Goal: Transaction & Acquisition: Purchase product/service

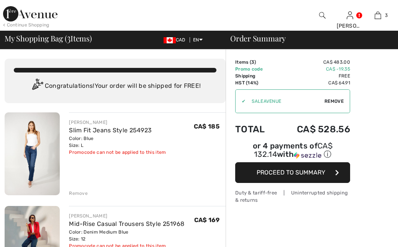
checkbox input "true"
click at [295, 175] on span "Proceed to Summary" at bounding box center [291, 172] width 69 height 7
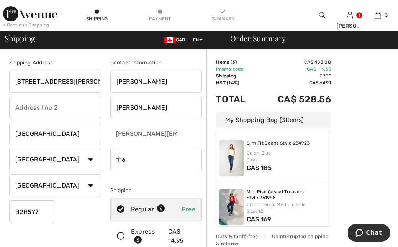
click at [125, 157] on input "phone" at bounding box center [156, 159] width 92 height 23
click at [200, 161] on input "phone" at bounding box center [156, 159] width 92 height 23
click at [200, 159] on input "phone" at bounding box center [156, 159] width 92 height 23
click at [195, 158] on input "phone" at bounding box center [156, 159] width 92 height 23
click at [189, 133] on div "[PERSON_NAME][EMAIL_ADDRESS][PERSON_NAME][DOMAIN_NAME]" at bounding box center [156, 133] width 92 height 23
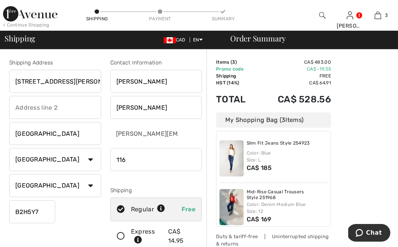
click at [126, 159] on input "phone" at bounding box center [156, 159] width 92 height 23
type input "1"
type input "9027595232"
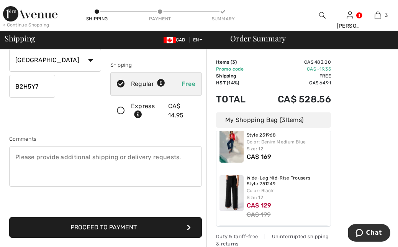
scroll to position [142, 0]
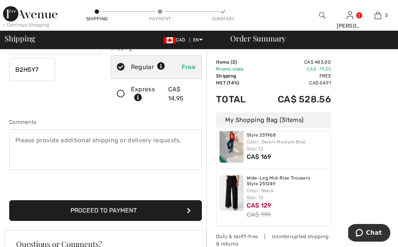
click at [114, 210] on button "Proceed to Payment" at bounding box center [105, 210] width 193 height 21
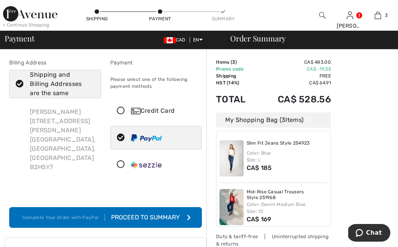
click at [131, 217] on div "Proceed to Summary" at bounding box center [147, 217] width 84 height 9
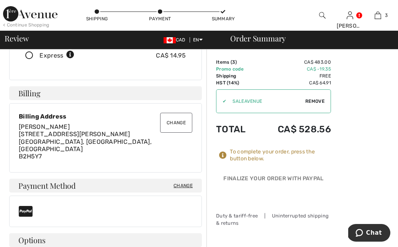
scroll to position [171, 0]
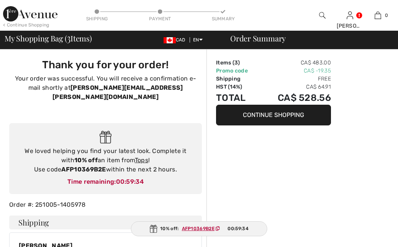
checkbox input "true"
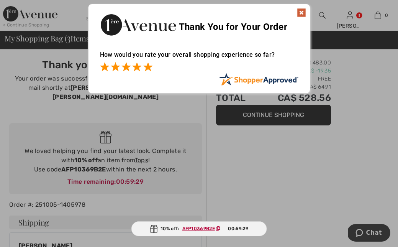
click at [150, 67] on span at bounding box center [147, 66] width 9 height 9
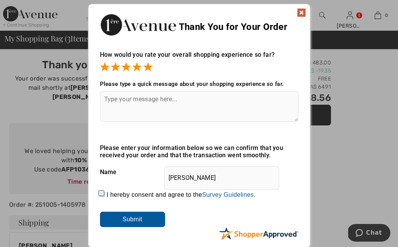
click at [132, 219] on input "Submit" at bounding box center [132, 219] width 65 height 15
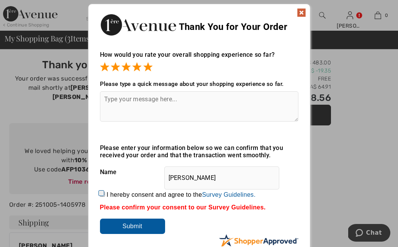
click at [102, 193] on input "I hereby consent and agree to the By submitting a review, you grant permission …" at bounding box center [102, 194] width 5 height 5
checkbox input "true"
click at [130, 231] on input "Submit" at bounding box center [132, 225] width 65 height 15
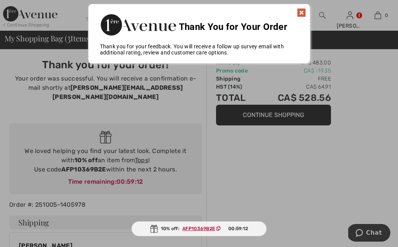
click at [302, 11] on img at bounding box center [301, 12] width 9 height 9
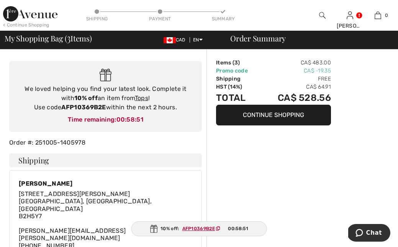
scroll to position [54, 0]
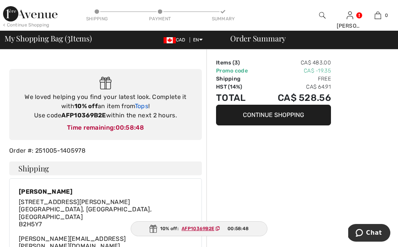
click at [137, 102] on link "Tops" at bounding box center [141, 105] width 13 height 7
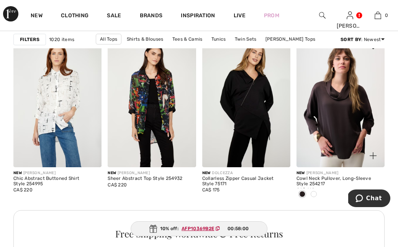
scroll to position [647, 0]
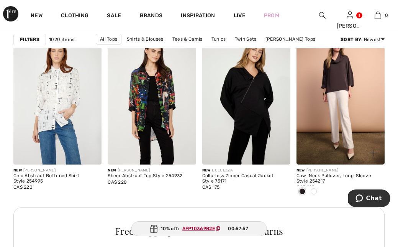
click at [314, 190] on span at bounding box center [314, 191] width 6 height 6
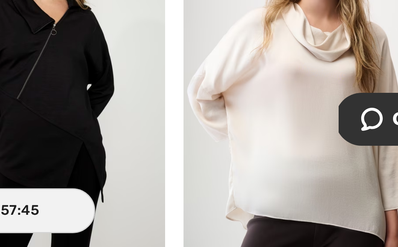
scroll to position [673, 0]
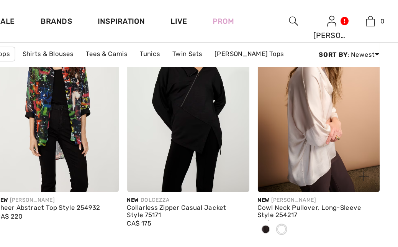
click at [299, 164] on span at bounding box center [302, 166] width 6 height 6
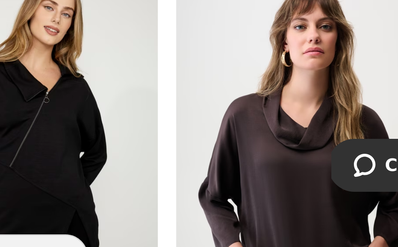
scroll to position [645, 0]
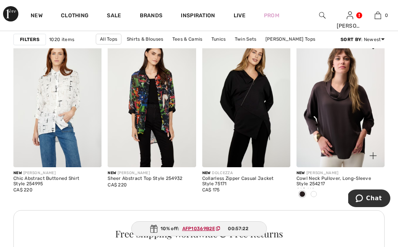
click at [316, 154] on img at bounding box center [341, 100] width 88 height 132
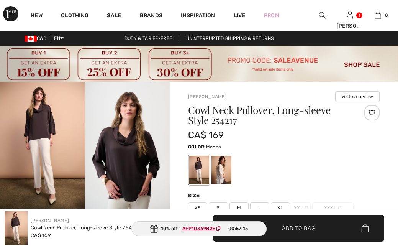
checkbox input "true"
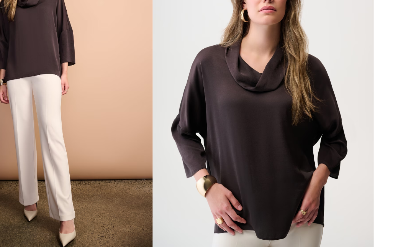
scroll to position [38, 0]
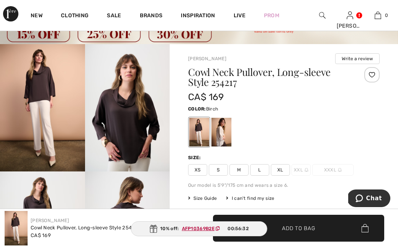
click at [221, 134] on div at bounding box center [222, 132] width 20 height 29
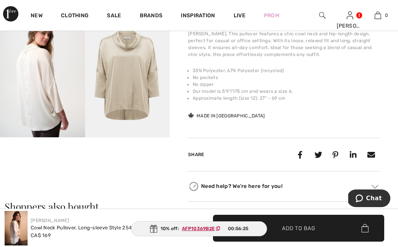
scroll to position [328, 0]
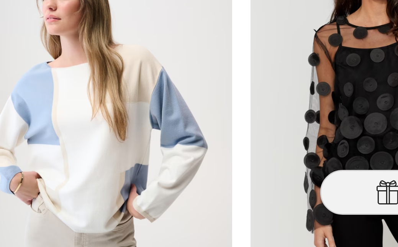
scroll to position [1045, 0]
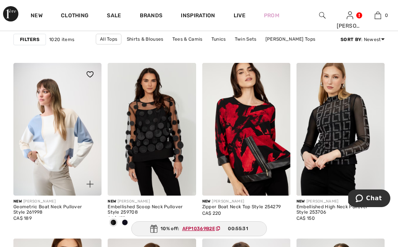
click at [41, 176] on img at bounding box center [57, 129] width 88 height 132
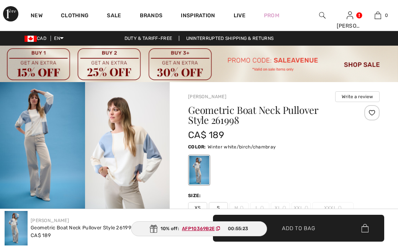
checkbox input "true"
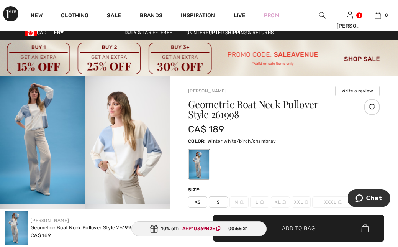
click at [23, 126] on img at bounding box center [42, 139] width 85 height 127
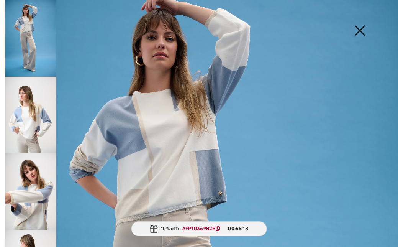
scroll to position [36, 0]
click at [39, 121] on img at bounding box center [30, 115] width 51 height 77
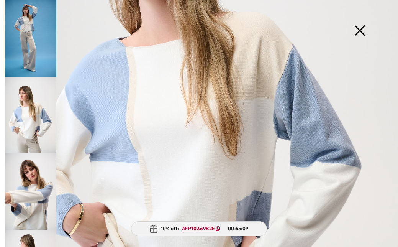
scroll to position [193, 0]
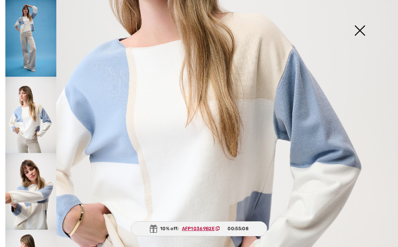
click at [27, 179] on img at bounding box center [30, 191] width 51 height 77
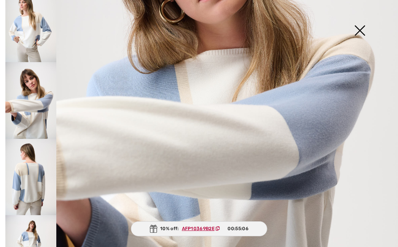
scroll to position [95, 0]
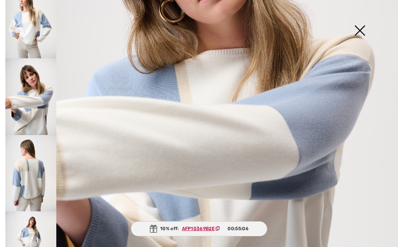
click at [28, 182] on img at bounding box center [30, 173] width 51 height 77
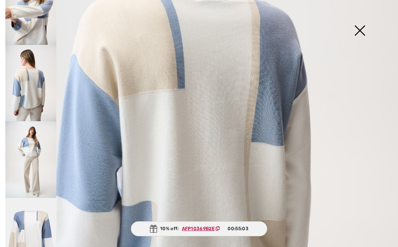
scroll to position [185, 0]
click at [40, 155] on img at bounding box center [30, 158] width 51 height 77
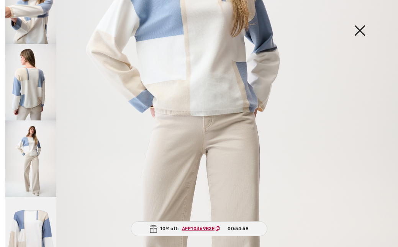
scroll to position [210, 0]
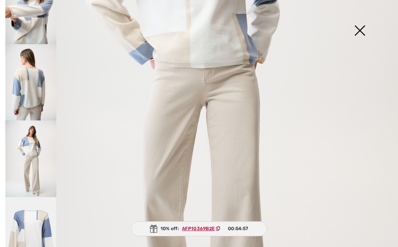
click at [15, 215] on img at bounding box center [30, 235] width 51 height 77
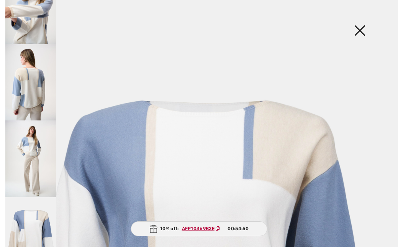
scroll to position [0, 0]
click at [361, 31] on img at bounding box center [360, 30] width 38 height 39
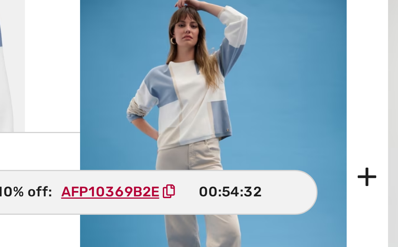
scroll to position [317, 0]
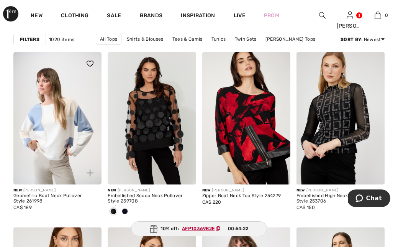
click at [46, 124] on img at bounding box center [57, 118] width 88 height 132
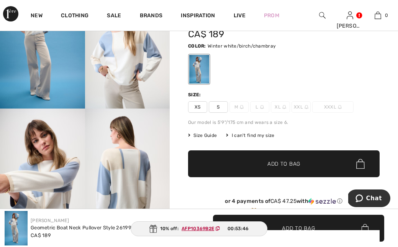
scroll to position [100, 0]
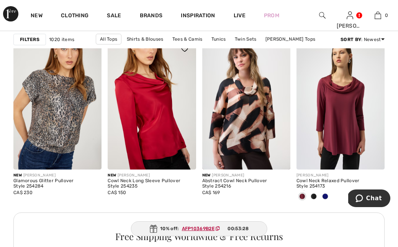
scroll to position [1241, 0]
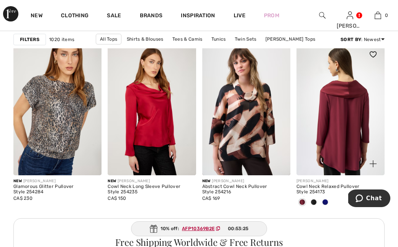
click at [351, 96] on img at bounding box center [341, 109] width 88 height 132
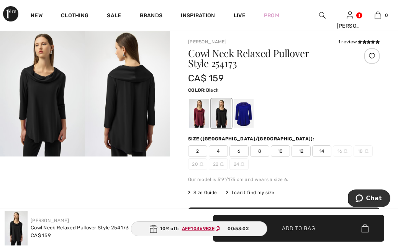
scroll to position [52, 0]
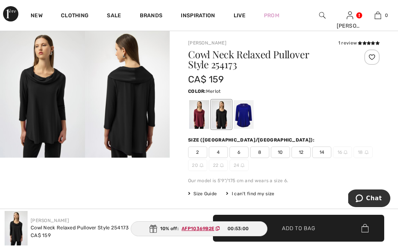
click at [200, 116] on div at bounding box center [199, 114] width 20 height 29
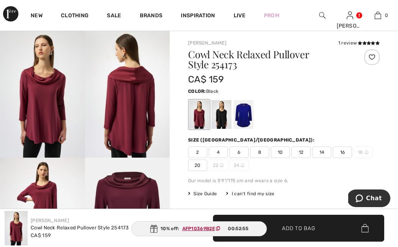
click at [219, 117] on div at bounding box center [222, 114] width 20 height 29
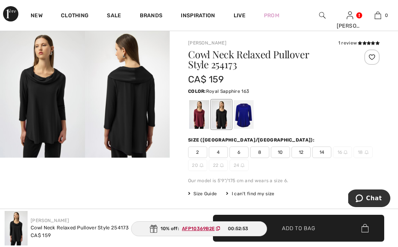
click at [244, 116] on div at bounding box center [244, 114] width 20 height 29
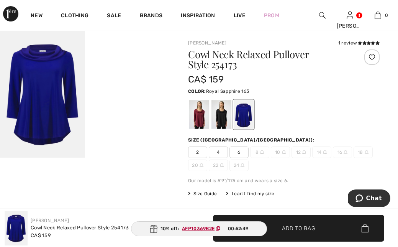
scroll to position [49, 0]
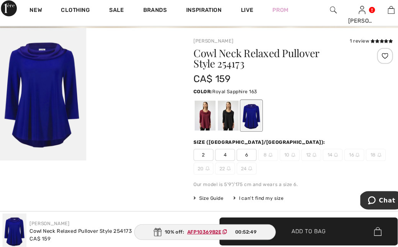
click at [51, 92] on img at bounding box center [42, 96] width 85 height 127
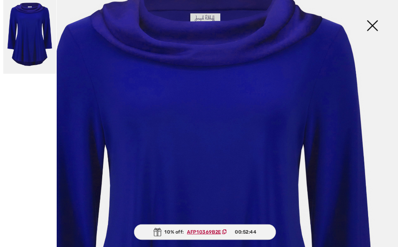
scroll to position [69, 0]
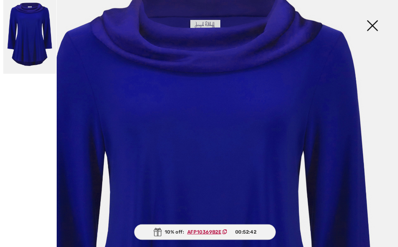
click at [359, 18] on img at bounding box center [360, 30] width 38 height 39
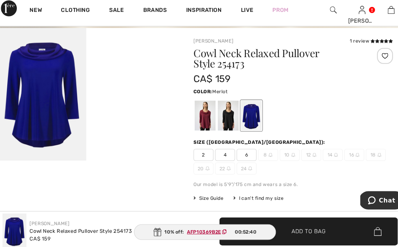
click at [198, 108] on div at bounding box center [199, 116] width 20 height 29
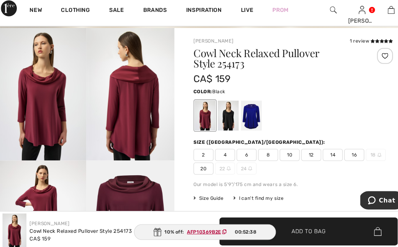
click at [213, 111] on div at bounding box center [222, 116] width 20 height 29
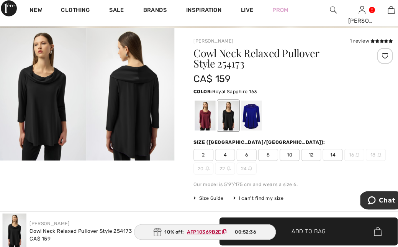
click at [247, 105] on div at bounding box center [244, 116] width 20 height 29
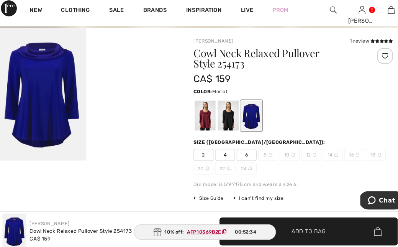
click at [199, 111] on div at bounding box center [199, 116] width 20 height 29
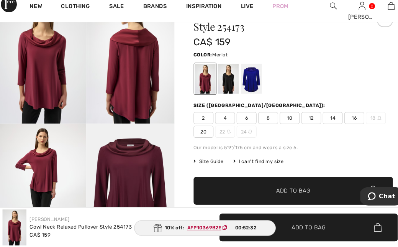
scroll to position [82, 0]
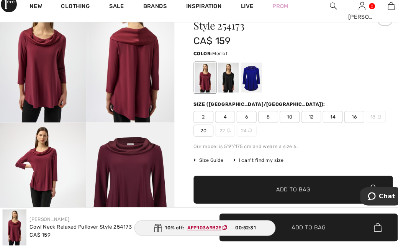
click at [202, 160] on span "Size Guide" at bounding box center [202, 163] width 29 height 7
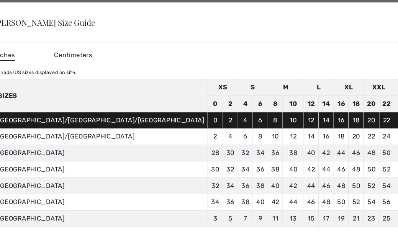
scroll to position [77, 0]
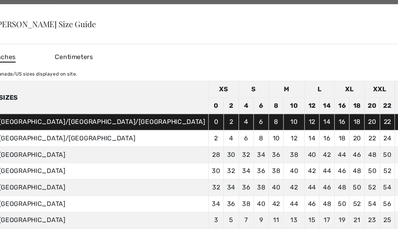
click at [16, 55] on span "Inches" at bounding box center [7, 55] width 20 height 10
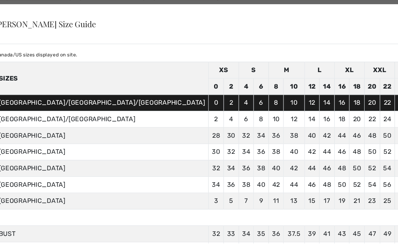
scroll to position [13, 0]
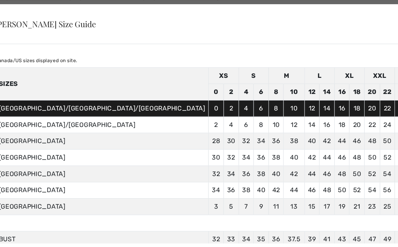
click at [393, 22] on div "✕" at bounding box center [397, 23] width 8 height 16
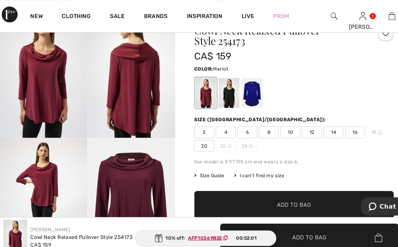
click at [205, 167] on span "Size Guide" at bounding box center [202, 168] width 29 height 7
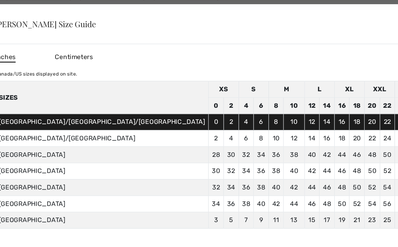
scroll to position [0, 0]
click at [393, 23] on div "✕" at bounding box center [397, 23] width 8 height 16
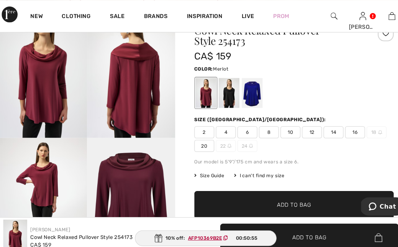
click at [300, 129] on span "12" at bounding box center [301, 126] width 19 height 11
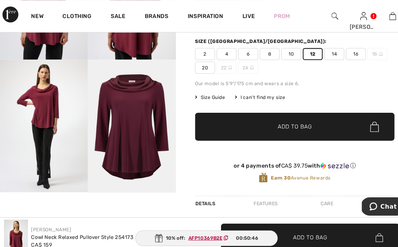
scroll to position [149, 0]
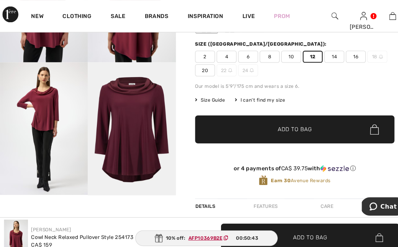
click at [287, 123] on span "Add to Bag" at bounding box center [284, 124] width 33 height 8
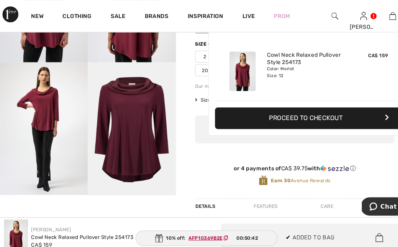
scroll to position [0, 0]
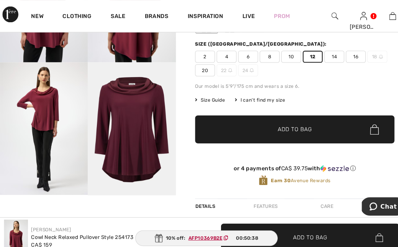
click at [191, 229] on ins "AFP10369B2E" at bounding box center [198, 228] width 33 height 5
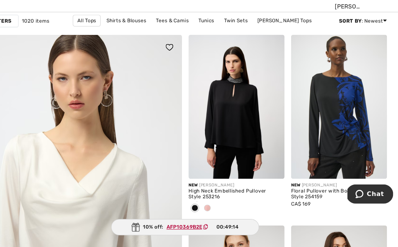
scroll to position [1476, 0]
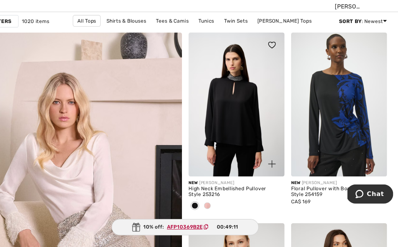
click at [217, 206] on span at bounding box center [220, 209] width 6 height 6
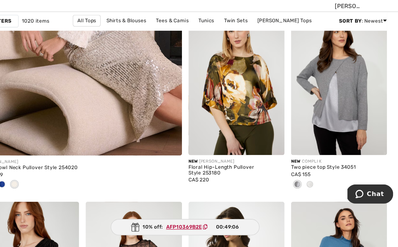
scroll to position [1672, 0]
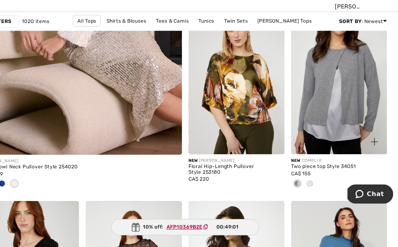
click at [315, 112] on img at bounding box center [341, 95] width 88 height 132
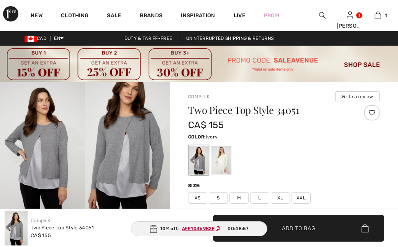
click at [223, 154] on div at bounding box center [222, 160] width 20 height 29
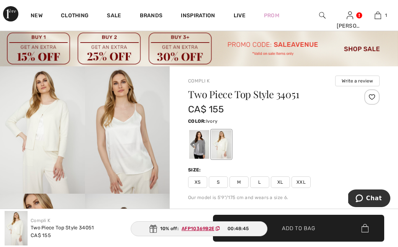
scroll to position [11, 0]
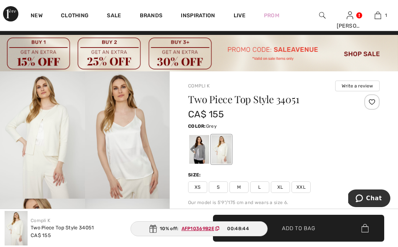
click at [200, 153] on div at bounding box center [199, 149] width 20 height 29
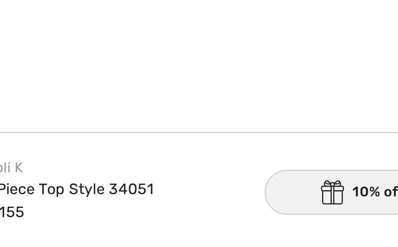
scroll to position [263, 0]
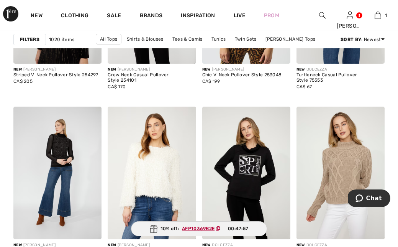
scroll to position [1982, 0]
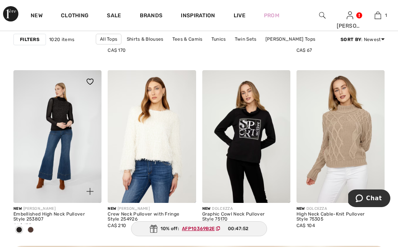
click at [31, 230] on span at bounding box center [31, 230] width 6 height 6
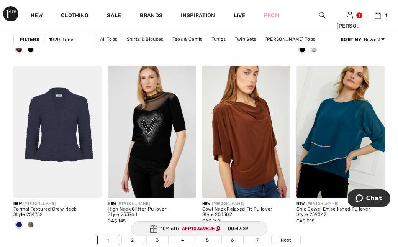
scroll to position [2592, 0]
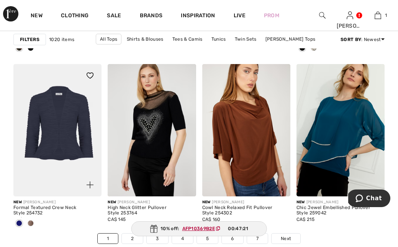
click at [32, 222] on span at bounding box center [31, 223] width 6 height 6
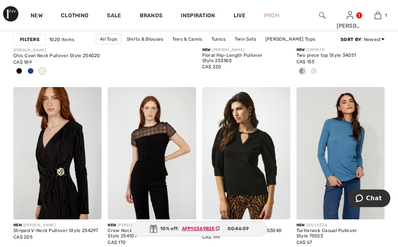
scroll to position [8, 0]
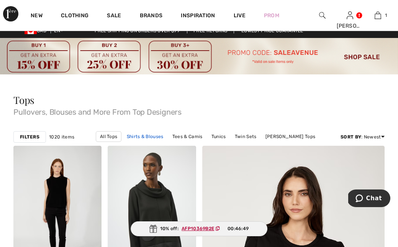
click at [123, 136] on link "Shirts & Blouses" at bounding box center [145, 136] width 44 height 10
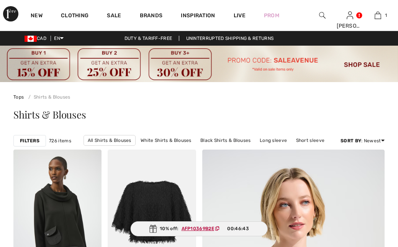
checkbox input "true"
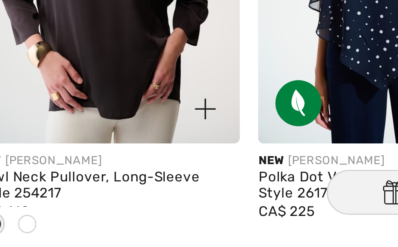
scroll to position [597, 0]
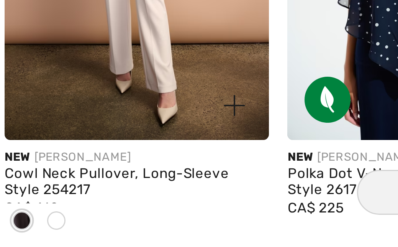
click at [28, 235] on span at bounding box center [31, 238] width 6 height 6
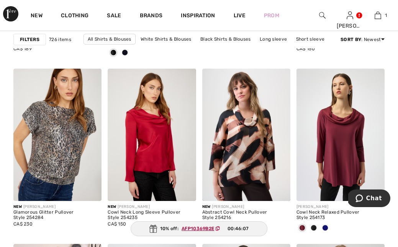
scroll to position [1025, 0]
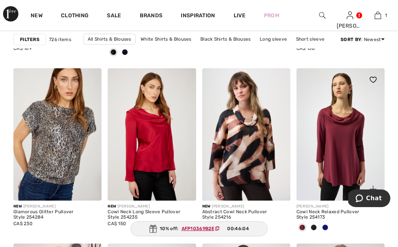
click at [375, 80] on img at bounding box center [373, 80] width 7 height 6
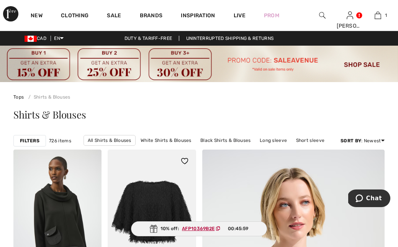
scroll to position [0, 0]
click at [176, 140] on link "White Shirts & Blouses" at bounding box center [166, 140] width 59 height 10
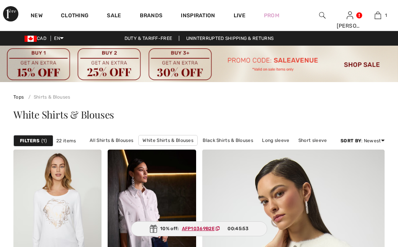
scroll to position [138, 0]
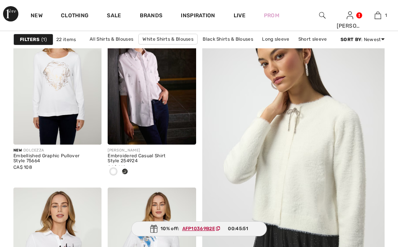
checkbox input "true"
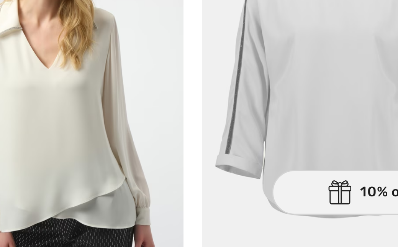
scroll to position [429, 0]
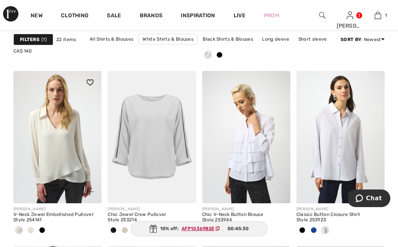
click at [30, 229] on span at bounding box center [31, 230] width 6 height 6
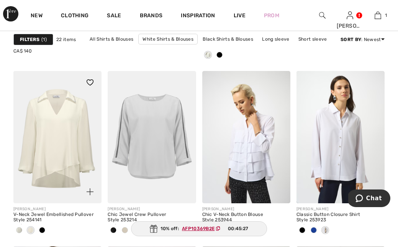
click at [43, 230] on span at bounding box center [42, 230] width 6 height 6
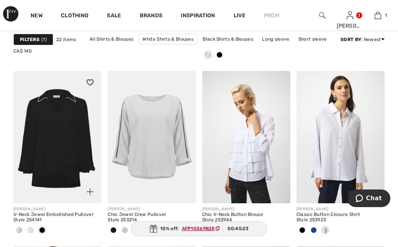
click at [76, 169] on img at bounding box center [57, 137] width 88 height 132
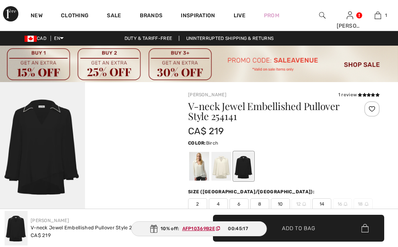
click at [225, 170] on div at bounding box center [222, 166] width 20 height 29
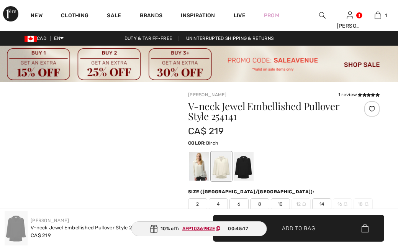
checkbox input "true"
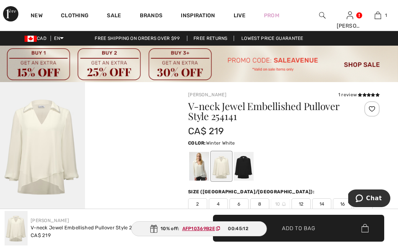
click at [201, 167] on div at bounding box center [199, 166] width 20 height 29
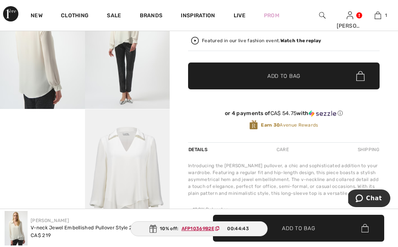
scroll to position [232, 0]
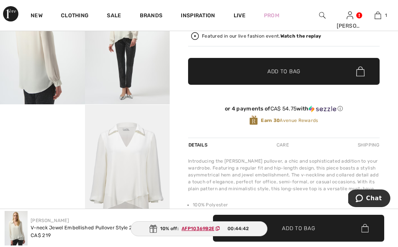
click at [75, 147] on video "Your browser does not support the video tag." at bounding box center [42, 126] width 85 height 43
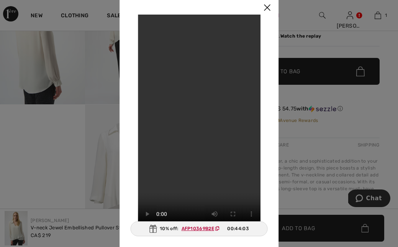
click at [264, 7] on img at bounding box center [267, 8] width 23 height 24
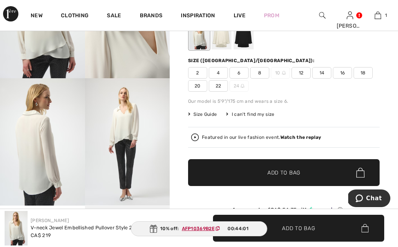
scroll to position [120, 0]
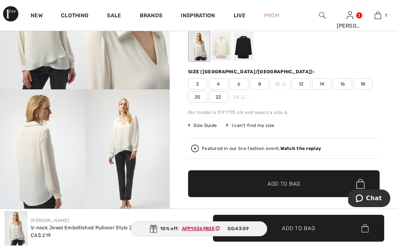
click at [298, 84] on span "12" at bounding box center [301, 83] width 19 height 11
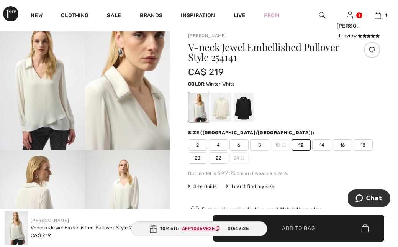
scroll to position [35, 0]
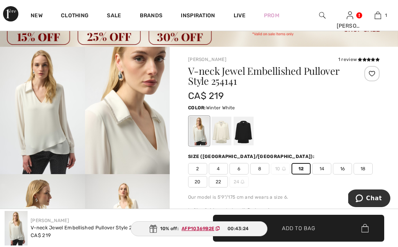
click at [372, 72] on div at bounding box center [371, 73] width 15 height 15
click at [297, 228] on span "Add to Bag" at bounding box center [298, 228] width 33 height 8
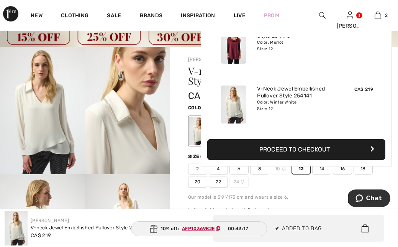
scroll to position [0, 0]
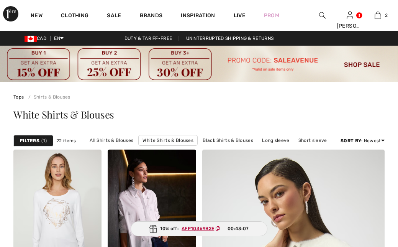
checkbox input "true"
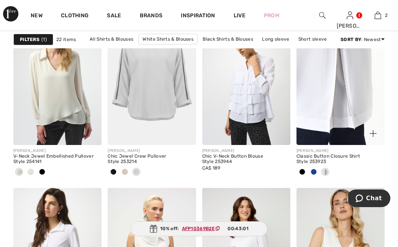
scroll to position [486, 0]
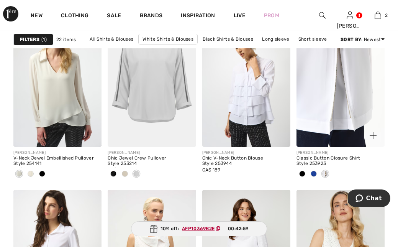
click at [330, 121] on img at bounding box center [341, 81] width 88 height 132
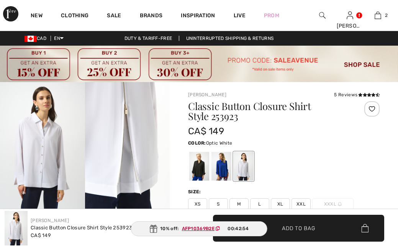
checkbox input "true"
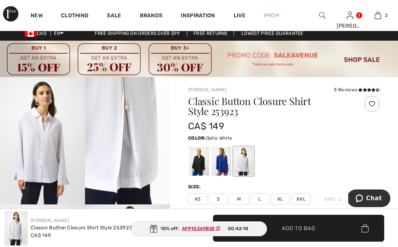
scroll to position [6, 0]
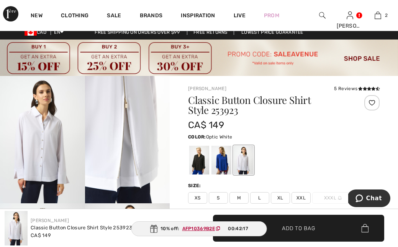
click at [47, 151] on img at bounding box center [42, 139] width 85 height 127
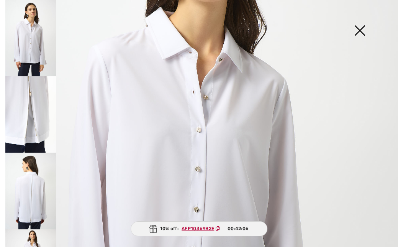
scroll to position [131, 0]
click at [359, 30] on img at bounding box center [360, 30] width 38 height 39
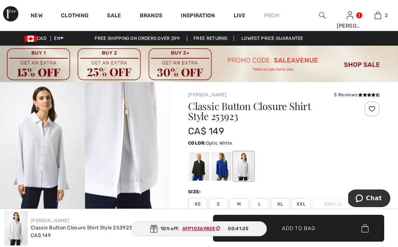
scroll to position [0, 0]
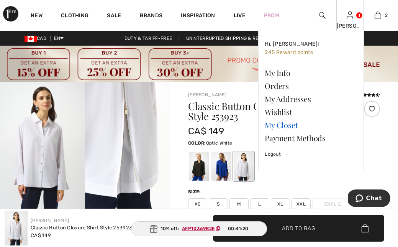
click at [271, 122] on link "My Closet" at bounding box center [311, 124] width 93 height 13
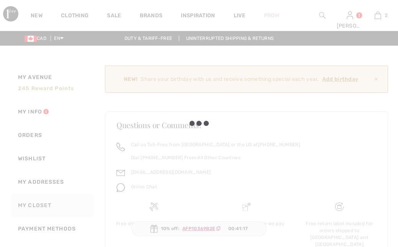
checkbox input "true"
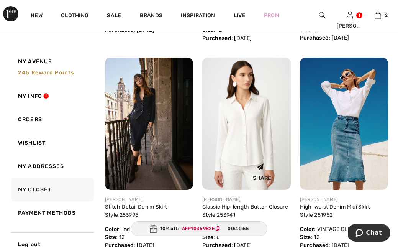
scroll to position [325, 0]
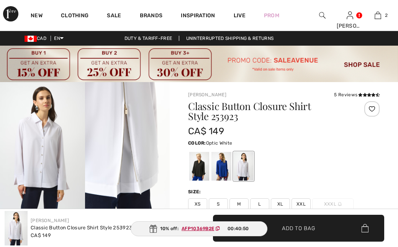
checkbox input "true"
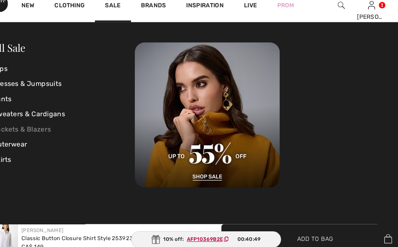
scroll to position [11, 11]
click at [108, 121] on link "Jackets & Blazers" at bounding box center [70, 128] width 130 height 14
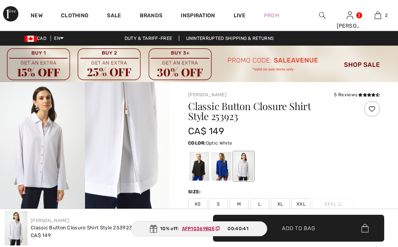
click at [113, 99] on img at bounding box center [127, 145] width 85 height 127
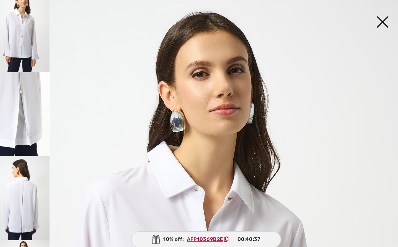
click at [29, 92] on img at bounding box center [30, 114] width 51 height 76
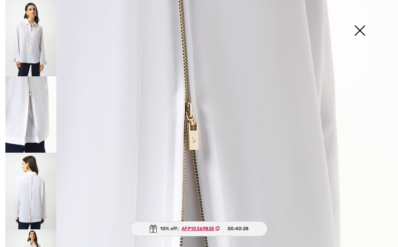
click at [38, 182] on img at bounding box center [30, 191] width 51 height 76
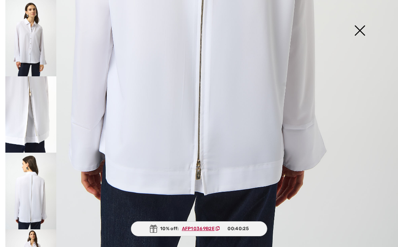
scroll to position [350, 0]
click at [359, 34] on img at bounding box center [360, 30] width 38 height 39
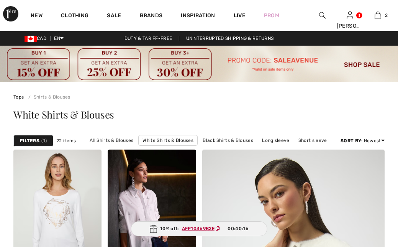
checkbox input "true"
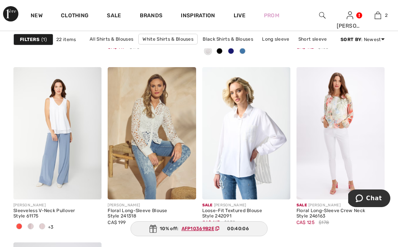
scroll to position [1028, 0]
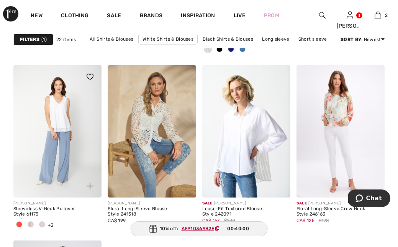
click at [30, 223] on span at bounding box center [31, 224] width 6 height 6
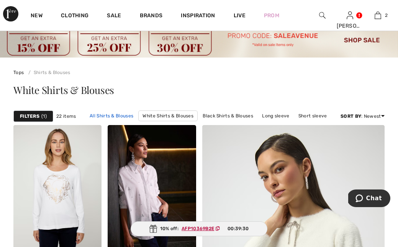
scroll to position [26, 0]
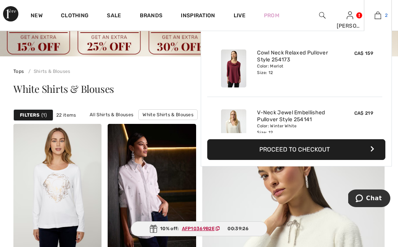
click at [379, 13] on img at bounding box center [378, 15] width 7 height 9
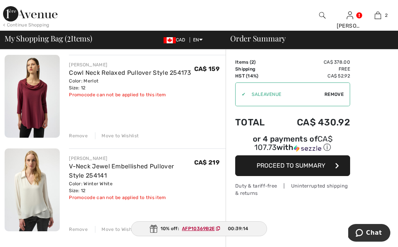
scroll to position [71, 0]
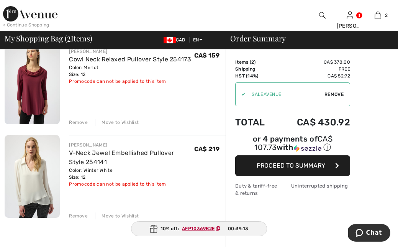
click at [199, 227] on ins "AFP10369B2E" at bounding box center [198, 228] width 33 height 5
click at [155, 231] on img at bounding box center [153, 229] width 8 height 8
click at [209, 228] on ins "AFP10369B2E" at bounding box center [198, 228] width 33 height 5
click at [177, 229] on div "10% off: AFP10369B2E 00:39:03" at bounding box center [199, 228] width 138 height 15
click at [333, 93] on span "Remove" at bounding box center [334, 94] width 19 height 7
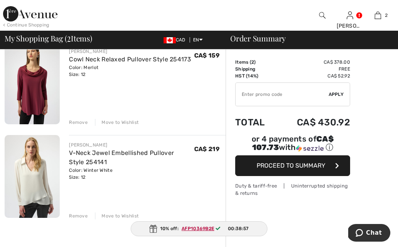
click at [204, 228] on ins "AFP10369B2E" at bounding box center [198, 228] width 33 height 5
click at [217, 227] on icon at bounding box center [218, 228] width 5 height 5
click at [192, 226] on ins "AFP10369B2E" at bounding box center [198, 228] width 33 height 5
drag, startPoint x: 178, startPoint y: 227, endPoint x: 217, endPoint y: 228, distance: 39.5
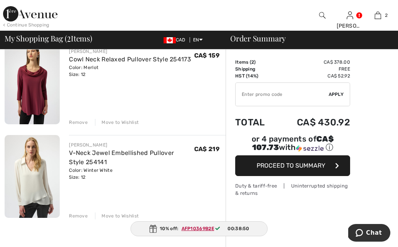
click at [217, 228] on div "10% off: AFP10369B2E 00:38:50" at bounding box center [199, 228] width 138 height 15
copy div "AFP10369B2E"
click at [264, 95] on input "TEXT" at bounding box center [282, 94] width 93 height 23
paste input "AFP10369B2E"
type input "AFP10369B2E"
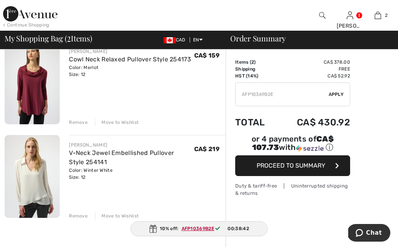
click at [336, 94] on span "Apply" at bounding box center [336, 94] width 15 height 7
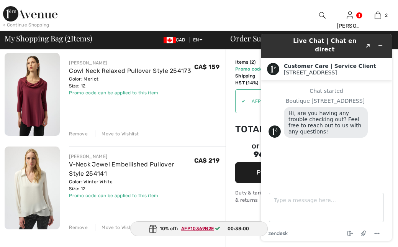
scroll to position [0, 0]
click at [177, 109] on div "JOSEPH RIBKOFF Cowl Neck Relaxed Pullover Style 254173 Color: Merlot Size: 12 F…" at bounding box center [147, 95] width 157 height 84
click at [380, 43] on icon "Minimize widget" at bounding box center [380, 45] width 5 height 5
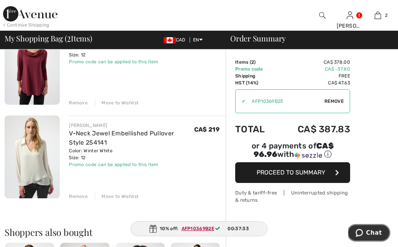
scroll to position [95, 0]
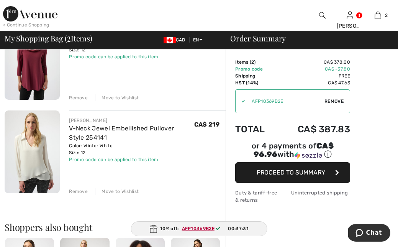
click at [80, 191] on div "Remove" at bounding box center [78, 191] width 19 height 7
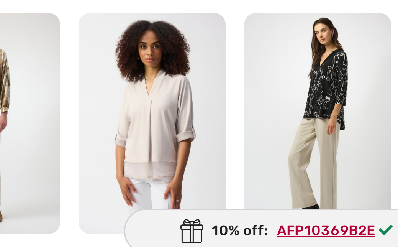
scroll to position [147, 0]
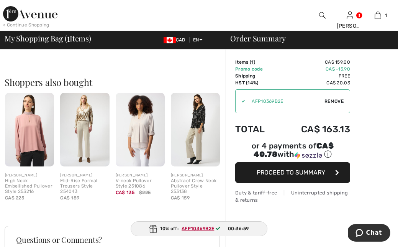
click at [144, 147] on img at bounding box center [140, 130] width 49 height 74
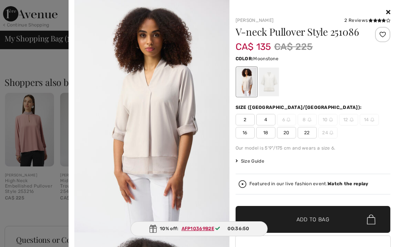
click at [388, 11] on icon at bounding box center [388, 12] width 4 height 6
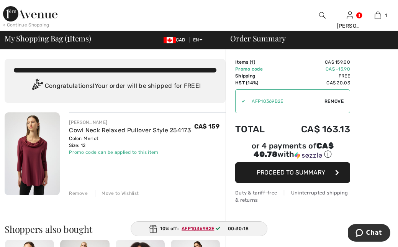
scroll to position [0, 0]
click at [107, 193] on div "Move to Wishlist" at bounding box center [117, 193] width 44 height 7
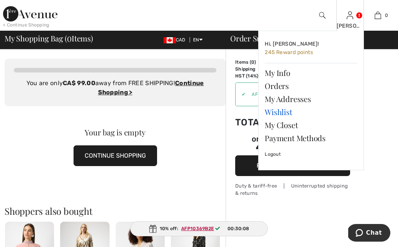
click at [283, 111] on link "Wishlist" at bounding box center [311, 111] width 93 height 13
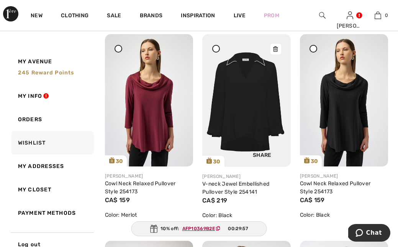
scroll to position [147, 0]
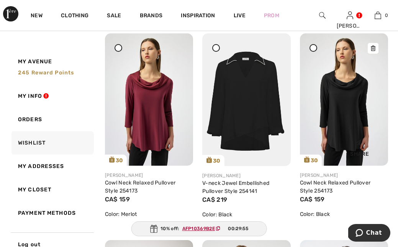
click at [373, 49] on icon at bounding box center [373, 48] width 5 height 5
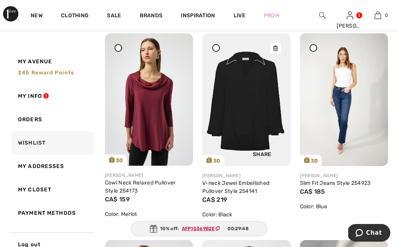
click at [240, 134] on div "Share" at bounding box center [263, 146] width 46 height 27
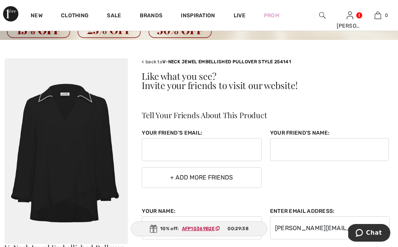
scroll to position [20, 0]
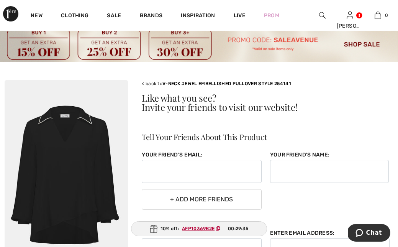
click at [153, 84] on div "< back to V-NECK JEWEL EMBELLISHED PULLOVER STYLE 254141" at bounding box center [222, 86] width 171 height 13
click at [169, 84] on link "V-NECK JEWEL EMBELLISHED PULLOVER STYLE 254141" at bounding box center [227, 83] width 129 height 5
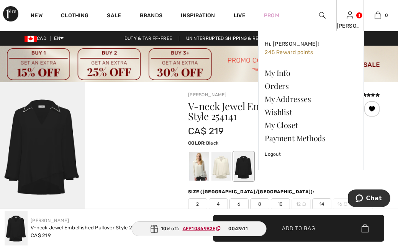
click at [352, 16] on img at bounding box center [350, 15] width 7 height 9
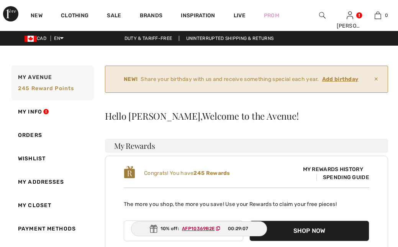
checkbox input "true"
click at [41, 89] on span "245 Reward points" at bounding box center [46, 88] width 56 height 7
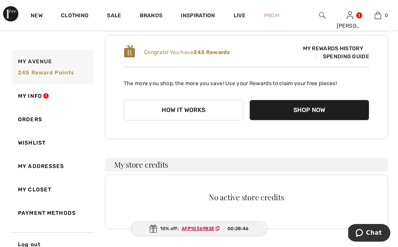
scroll to position [82, 0]
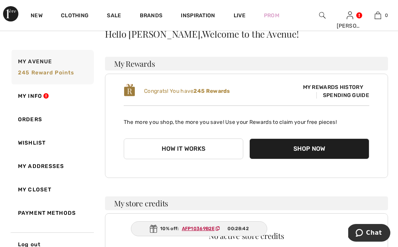
click at [196, 147] on button "How it works" at bounding box center [184, 148] width 120 height 21
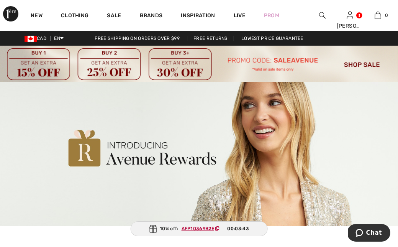
scroll to position [28, 0]
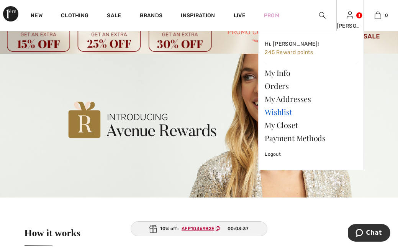
click at [283, 110] on link "Wishlist" at bounding box center [311, 111] width 93 height 13
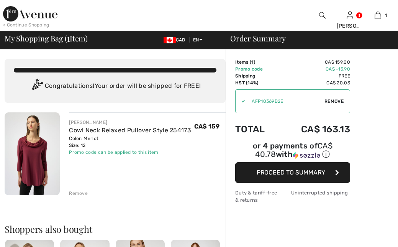
checkbox input "true"
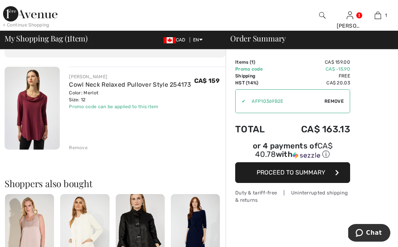
scroll to position [46, 0]
click at [291, 172] on span "Proceed to Summary" at bounding box center [291, 172] width 69 height 7
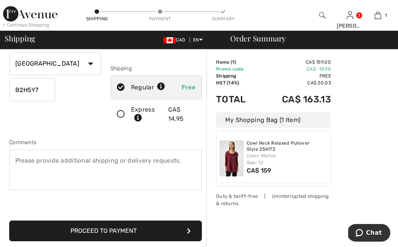
scroll to position [139, 0]
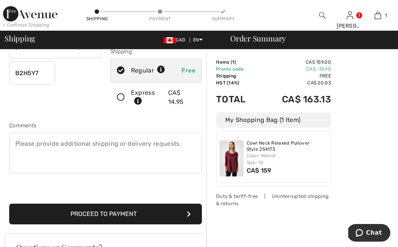
click at [106, 212] on button "Proceed to Payment" at bounding box center [105, 214] width 193 height 21
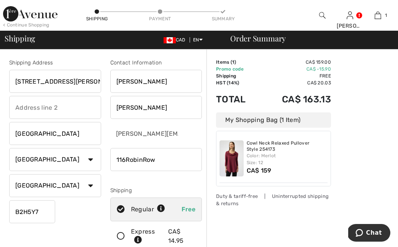
scroll to position [0, 0]
type input "1"
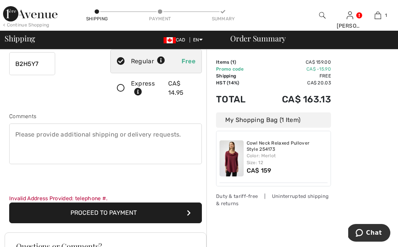
scroll to position [153, 0]
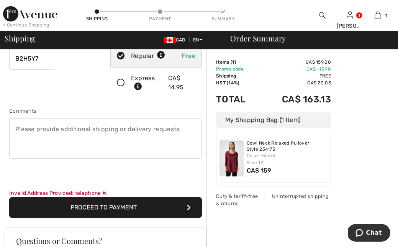
type input "9027595232"
click at [107, 207] on button "Proceed to Payment" at bounding box center [105, 207] width 193 height 21
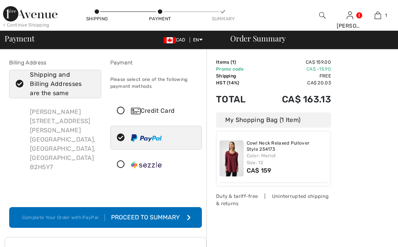
click at [163, 142] on input "radio" at bounding box center [164, 137] width 5 height 23
radio input "true"
checkbox input "true"
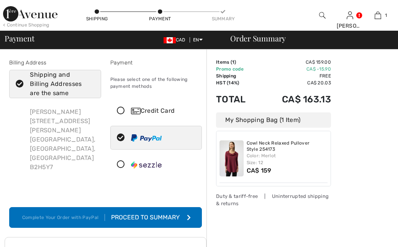
checkbox input "true"
click at [146, 218] on div "Proceed to Summary" at bounding box center [147, 217] width 84 height 9
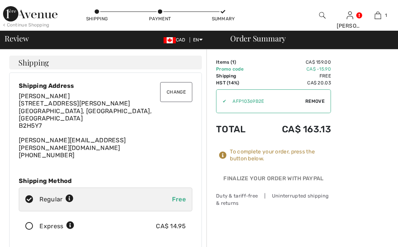
checkbox input "true"
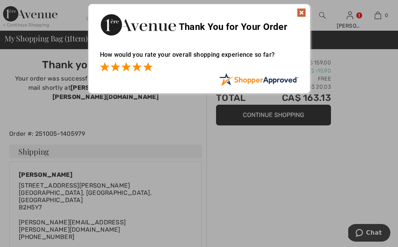
click at [146, 65] on span at bounding box center [147, 66] width 9 height 9
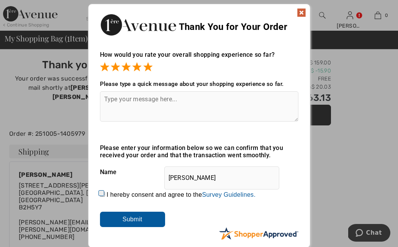
click at [100, 195] on input "I hereby consent and agree to the By submitting a review, you grant permission …" at bounding box center [102, 194] width 5 height 5
checkbox input "true"
click at [126, 223] on input "Submit" at bounding box center [132, 219] width 65 height 15
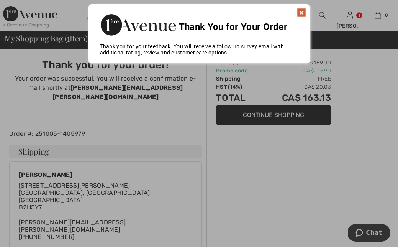
click at [302, 13] on img at bounding box center [301, 12] width 9 height 9
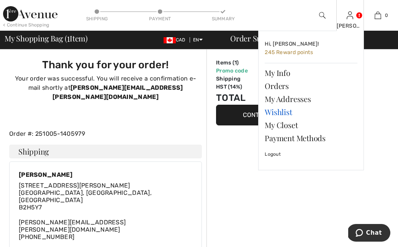
click at [283, 108] on link "Wishlist" at bounding box center [311, 111] width 93 height 13
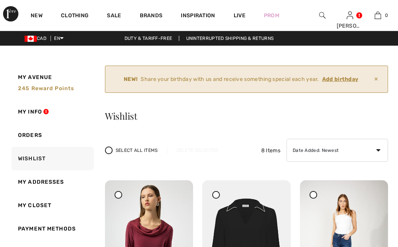
checkbox input "true"
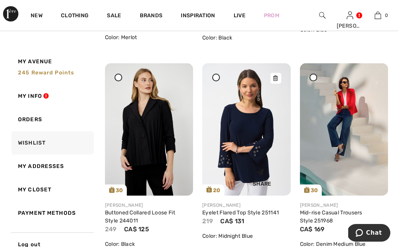
scroll to position [247, 0]
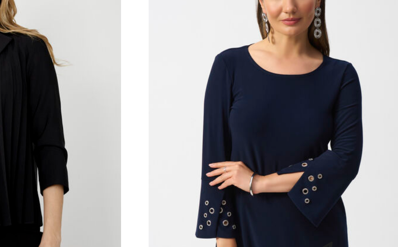
click at [202, 140] on img at bounding box center [246, 206] width 88 height 132
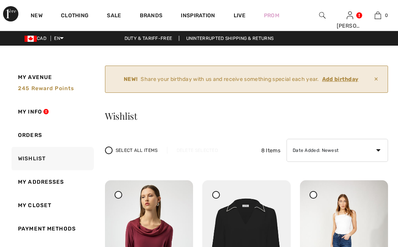
checkbox input "true"
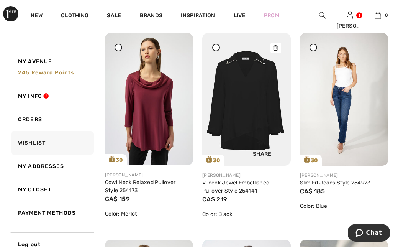
scroll to position [145, 0]
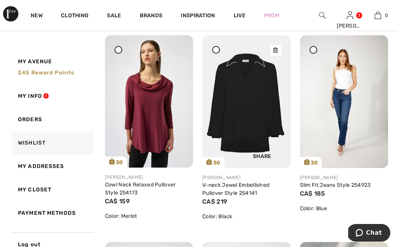
click at [245, 112] on img at bounding box center [246, 101] width 88 height 133
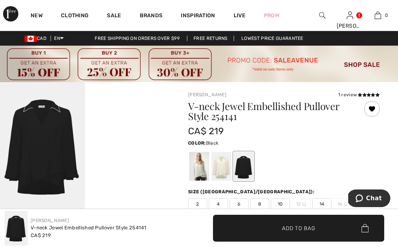
click at [31, 164] on img at bounding box center [42, 145] width 85 height 127
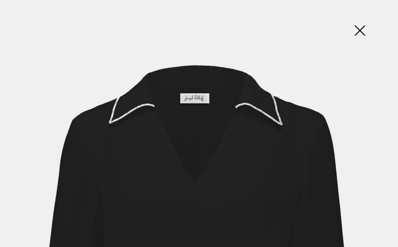
scroll to position [18, 0]
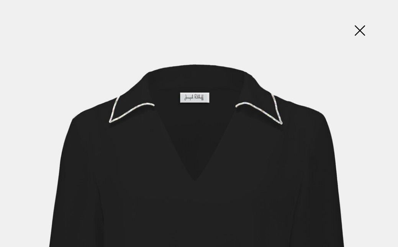
click at [361, 33] on img at bounding box center [360, 30] width 38 height 39
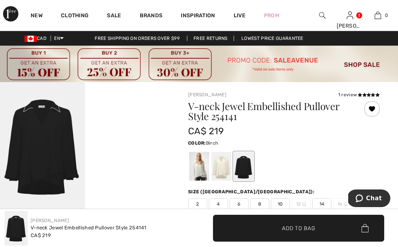
click at [226, 160] on div at bounding box center [222, 166] width 20 height 29
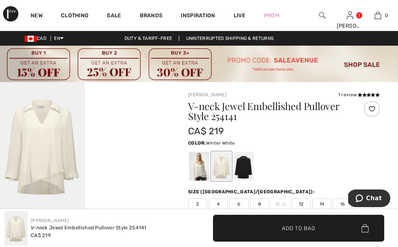
click at [197, 167] on div at bounding box center [199, 166] width 20 height 29
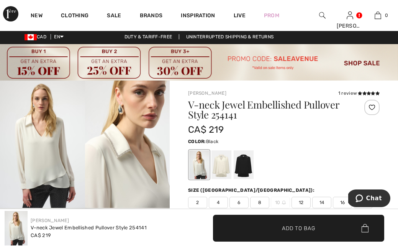
scroll to position [5, 0]
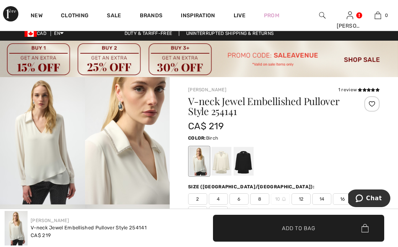
click at [221, 166] on div at bounding box center [222, 161] width 20 height 29
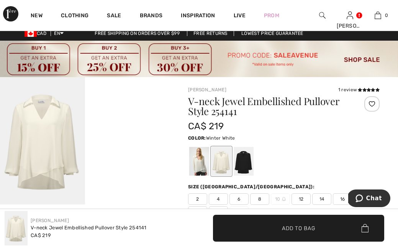
click at [204, 164] on div at bounding box center [199, 161] width 20 height 29
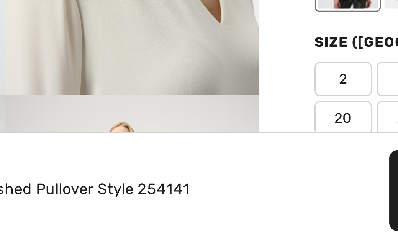
scroll to position [15, 0]
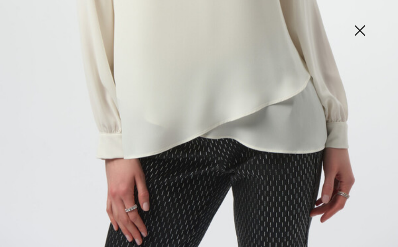
scroll to position [350, 0]
click at [361, 34] on img at bounding box center [360, 30] width 38 height 39
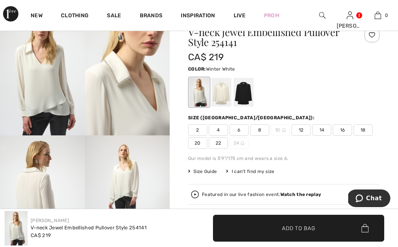
scroll to position [72, 0]
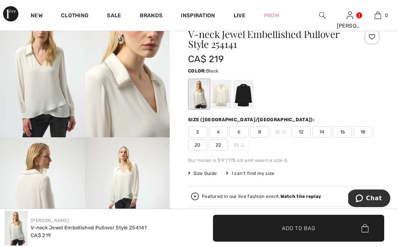
click at [244, 97] on div at bounding box center [244, 94] width 20 height 29
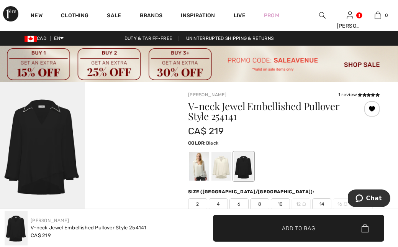
scroll to position [0, 0]
click at [47, 140] on img at bounding box center [42, 145] width 85 height 127
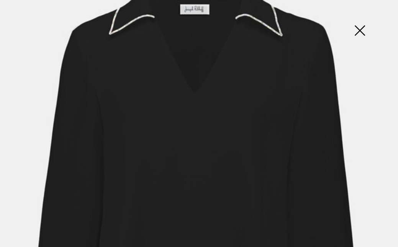
scroll to position [49, 0]
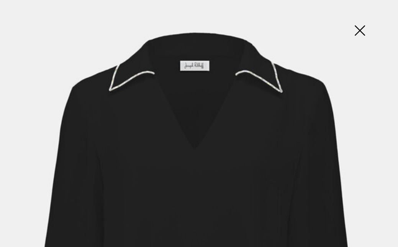
click at [360, 32] on img at bounding box center [360, 30] width 38 height 39
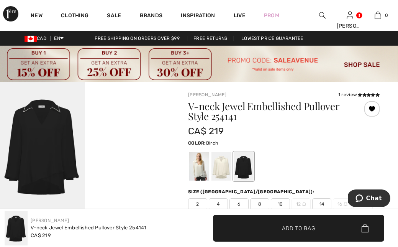
click at [223, 158] on div at bounding box center [222, 166] width 20 height 29
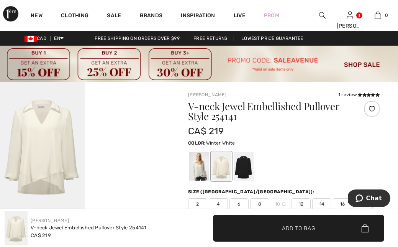
click at [199, 166] on div at bounding box center [199, 166] width 20 height 29
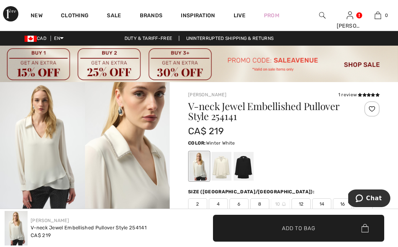
click at [372, 109] on div at bounding box center [371, 108] width 15 height 15
click at [373, 109] on div at bounding box center [371, 108] width 15 height 15
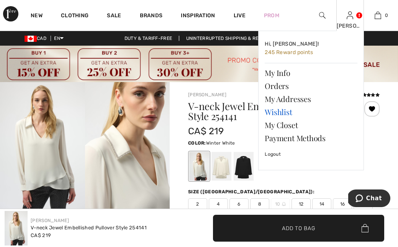
click at [281, 108] on link "Wishlist" at bounding box center [311, 111] width 93 height 13
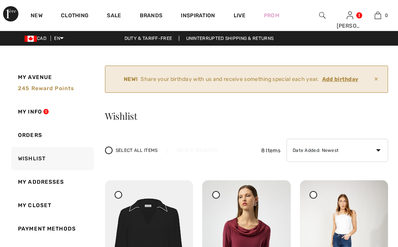
checkbox input "true"
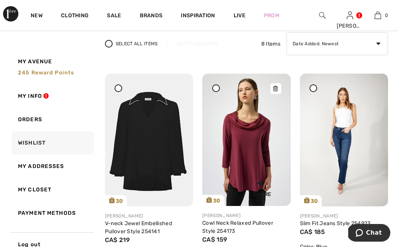
scroll to position [106, 0]
click at [276, 87] on icon at bounding box center [275, 88] width 5 height 5
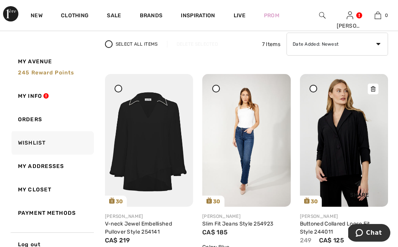
click at [332, 151] on img at bounding box center [344, 140] width 88 height 133
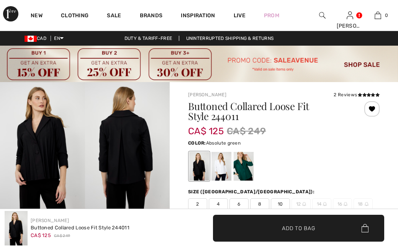
click at [242, 152] on div at bounding box center [244, 166] width 20 height 29
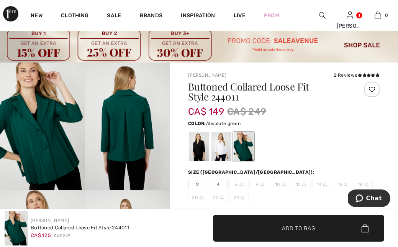
scroll to position [31, 0]
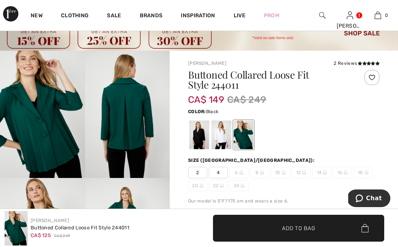
click at [200, 134] on div at bounding box center [199, 134] width 20 height 29
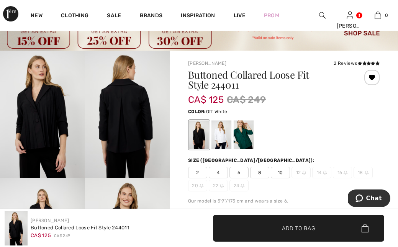
click at [223, 131] on div at bounding box center [222, 134] width 20 height 29
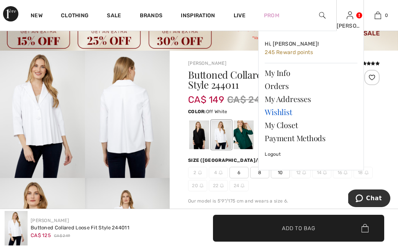
click at [277, 111] on link "Wishlist" at bounding box center [311, 111] width 93 height 13
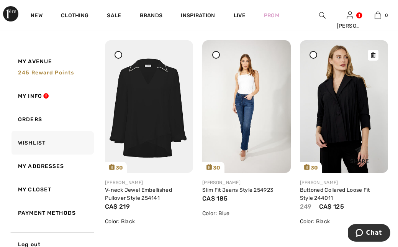
click at [373, 53] on icon at bounding box center [373, 55] width 5 height 5
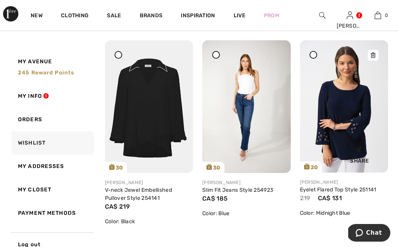
click at [374, 56] on icon at bounding box center [373, 55] width 5 height 5
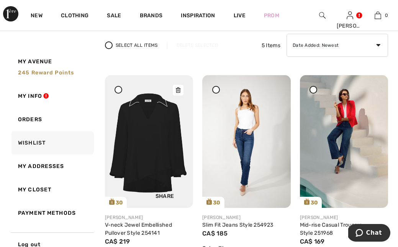
scroll to position [105, 0]
click at [152, 168] on img at bounding box center [149, 141] width 88 height 133
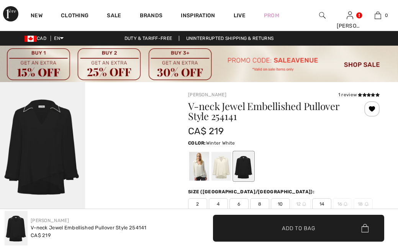
click at [200, 168] on div at bounding box center [199, 166] width 20 height 29
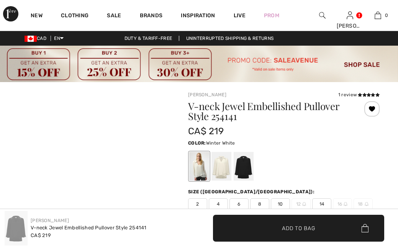
checkbox input "true"
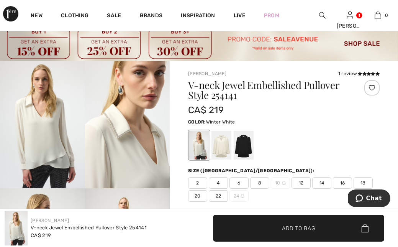
scroll to position [20, 0]
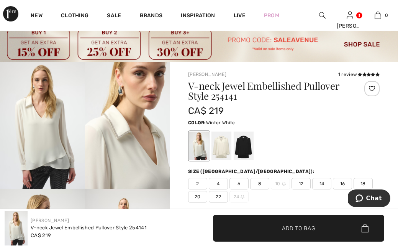
click at [299, 180] on span "12" at bounding box center [301, 183] width 19 height 11
click at [372, 89] on div at bounding box center [371, 88] width 15 height 15
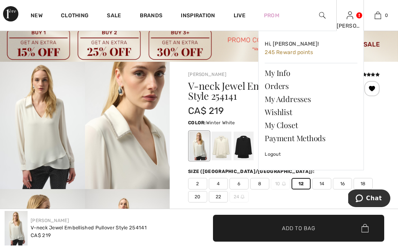
click at [349, 18] on img at bounding box center [350, 15] width 7 height 9
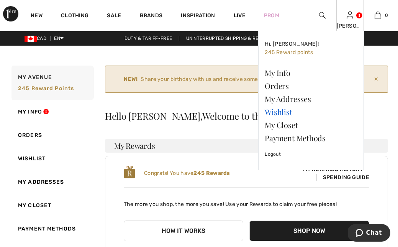
click at [276, 111] on link "Wishlist" at bounding box center [311, 111] width 93 height 13
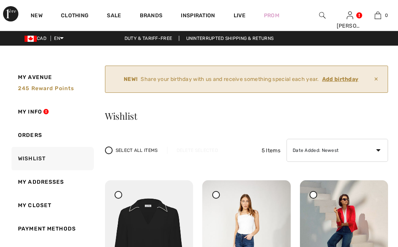
checkbox input "true"
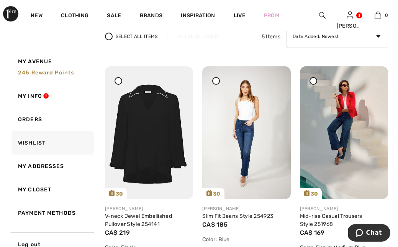
scroll to position [118, 0]
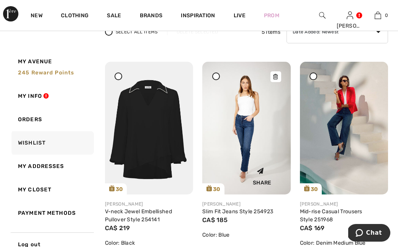
click at [252, 125] on img at bounding box center [246, 128] width 88 height 133
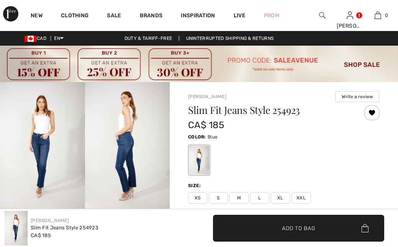
click at [126, 149] on img at bounding box center [127, 145] width 85 height 127
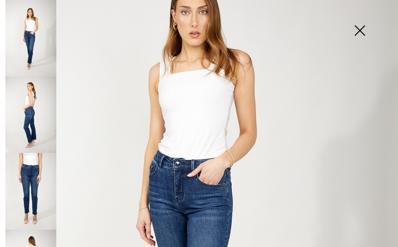
scroll to position [84, 0]
click at [37, 122] on img at bounding box center [30, 115] width 51 height 77
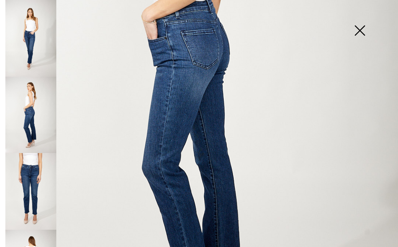
scroll to position [230, 0]
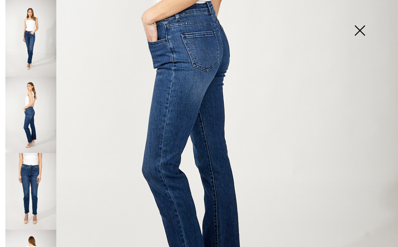
click at [33, 176] on img at bounding box center [30, 191] width 51 height 77
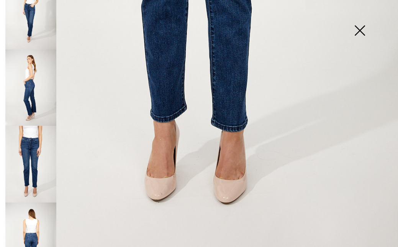
scroll to position [30, 0]
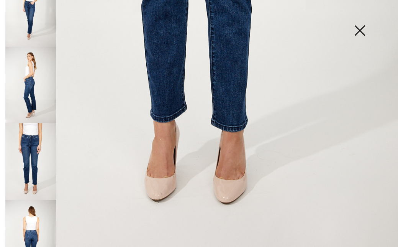
click at [34, 210] on img at bounding box center [30, 238] width 51 height 77
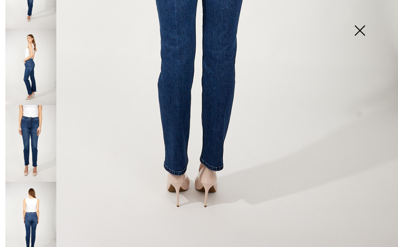
scroll to position [48, 0]
click at [361, 30] on img at bounding box center [360, 30] width 38 height 39
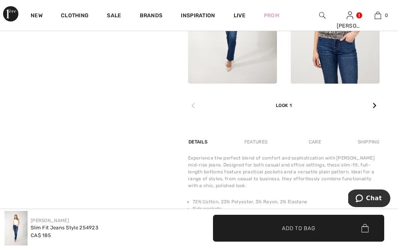
scroll to position [420, 0]
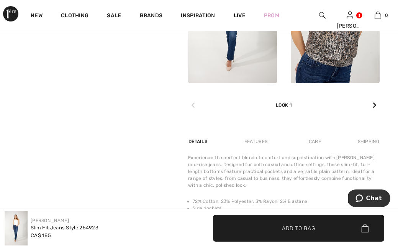
click at [375, 105] on icon at bounding box center [375, 105] width 4 height 6
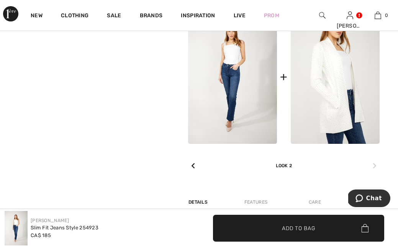
scroll to position [360, 0]
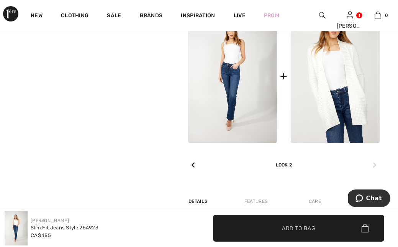
click at [376, 165] on icon at bounding box center [375, 165] width 4 height 6
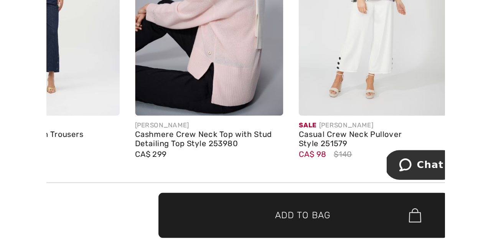
scroll to position [727, 0]
